Goal: Check status: Check status

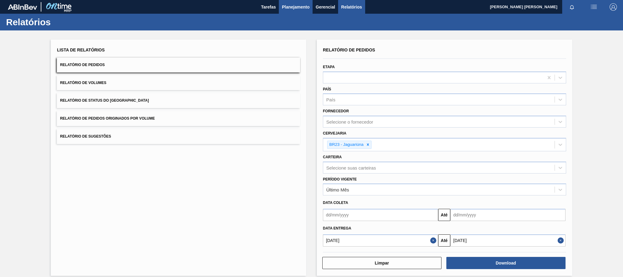
click at [284, 7] on span "Planejamento" at bounding box center [296, 6] width 28 height 7
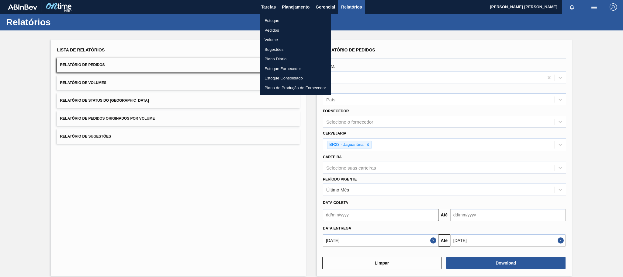
click at [272, 19] on li "Estoque" at bounding box center [295, 21] width 71 height 10
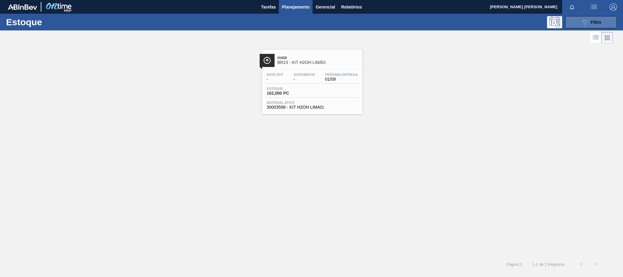
click at [583, 22] on icon "089F7B8B-B2A5-4AFE-B5C0-19BA573D28AC" at bounding box center [584, 22] width 7 height 7
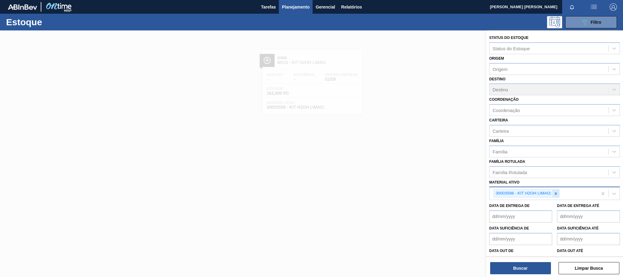
click at [557, 190] on div at bounding box center [555, 193] width 7 height 8
click at [541, 180] on div "Material ativo Material ativo" at bounding box center [554, 188] width 131 height 21
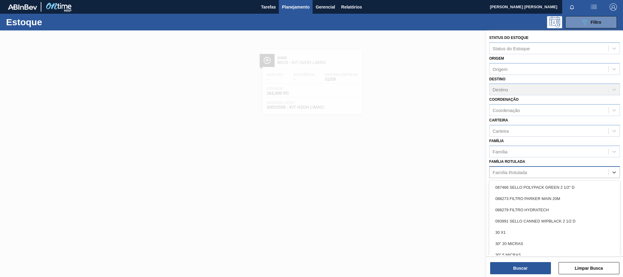
click at [541, 172] on div "Família Rotulada" at bounding box center [548, 171] width 119 height 9
type Rotulada "preforma 17"
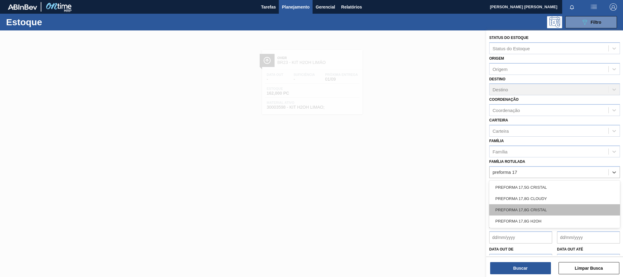
click at [544, 209] on div "PREFORMA 17,8G CRISTAL" at bounding box center [554, 209] width 131 height 11
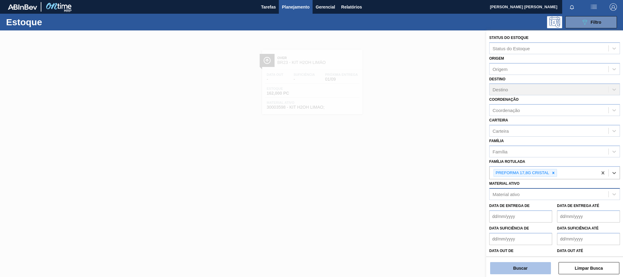
click at [514, 262] on button "Buscar" at bounding box center [520, 268] width 61 height 12
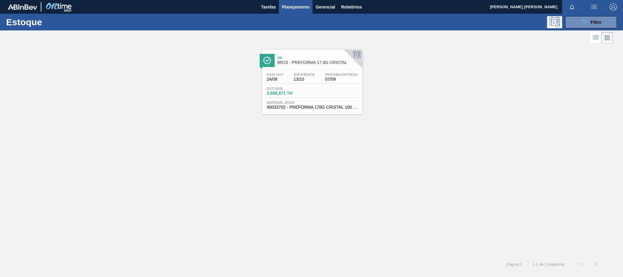
click at [337, 84] on div "Data out 24/09 Suficiência 13/10 Próxima Entrega 07/09" at bounding box center [312, 78] width 94 height 11
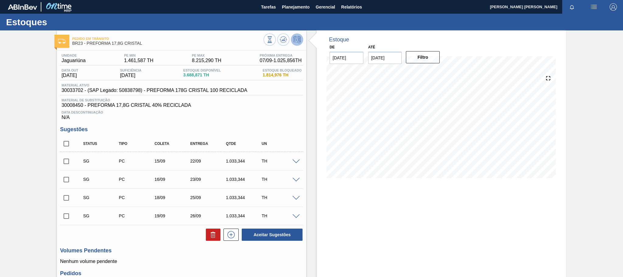
scroll to position [96, 0]
